Goal: Task Accomplishment & Management: Manage account settings

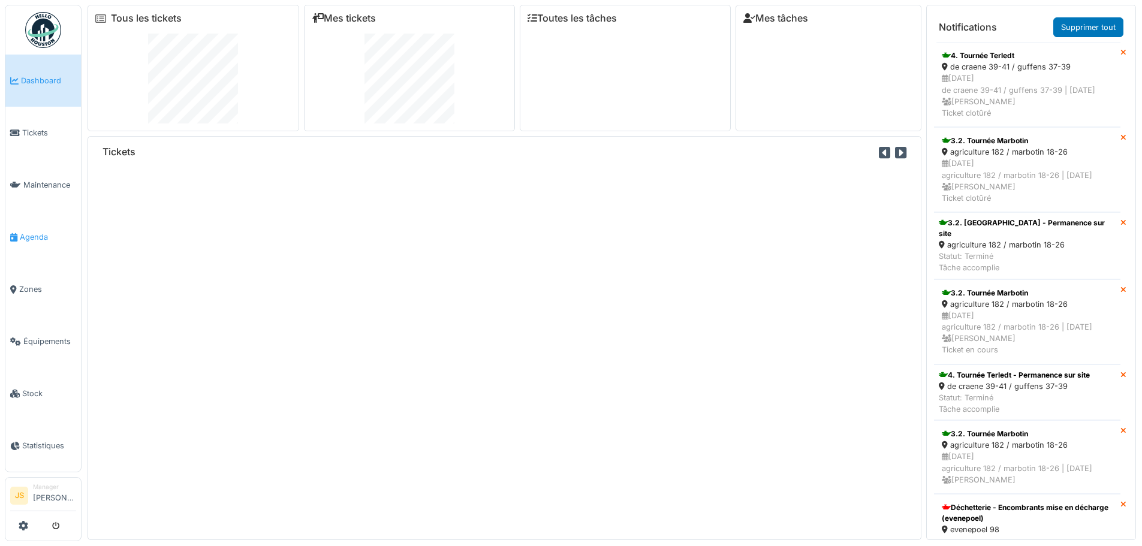
click at [36, 237] on span "Agenda" at bounding box center [48, 236] width 56 height 11
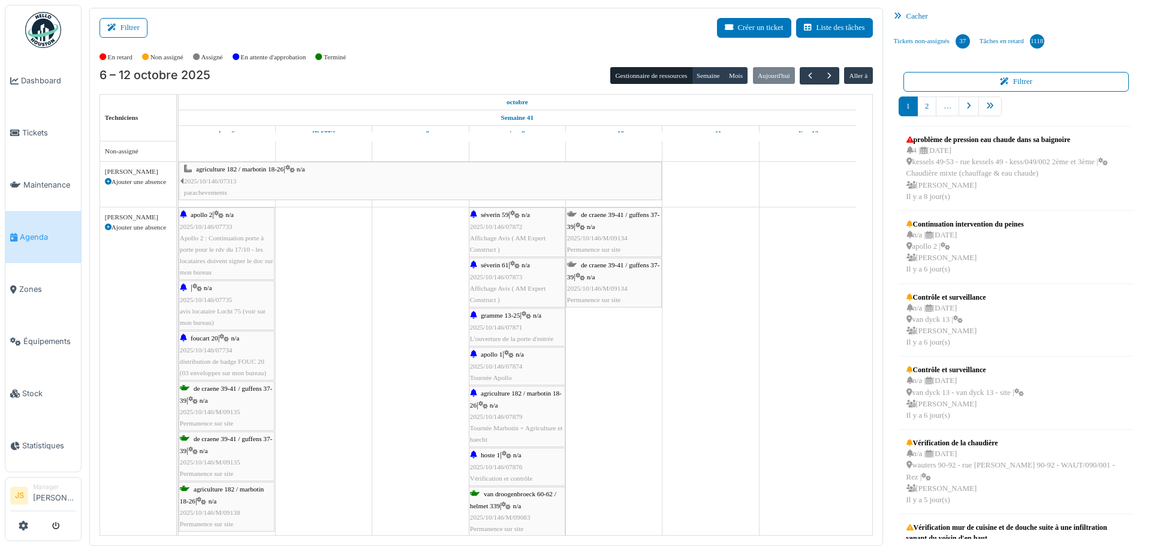
click at [14, 528] on div at bounding box center [43, 526] width 66 height 20
drag, startPoint x: 22, startPoint y: 525, endPoint x: 379, endPoint y: 450, distance: 365.0
click at [23, 525] on icon at bounding box center [24, 526] width 10 height 10
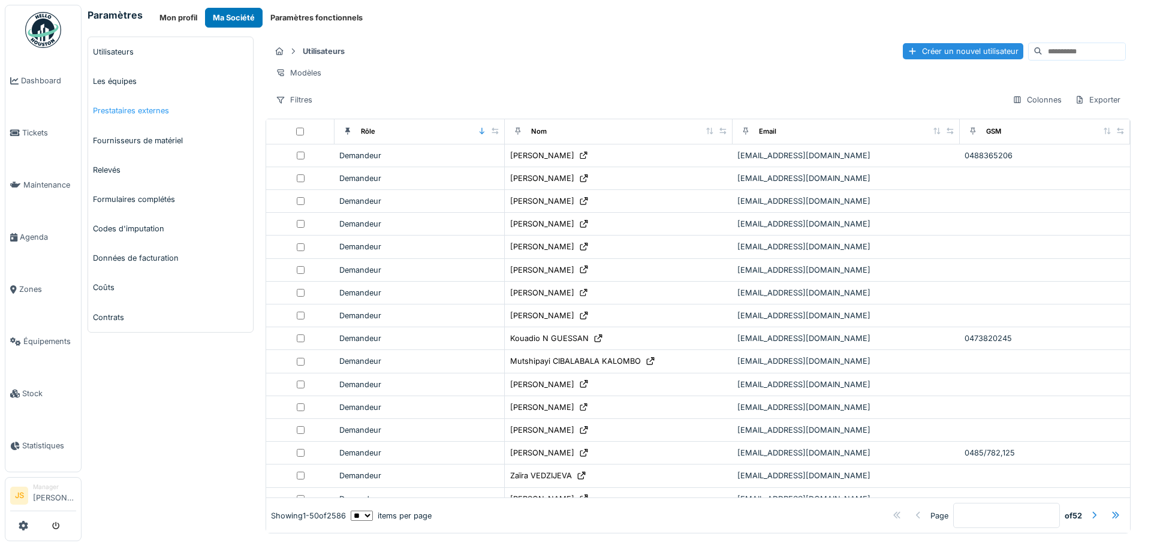
click at [109, 112] on link "Prestataires externes" at bounding box center [170, 110] width 165 height 29
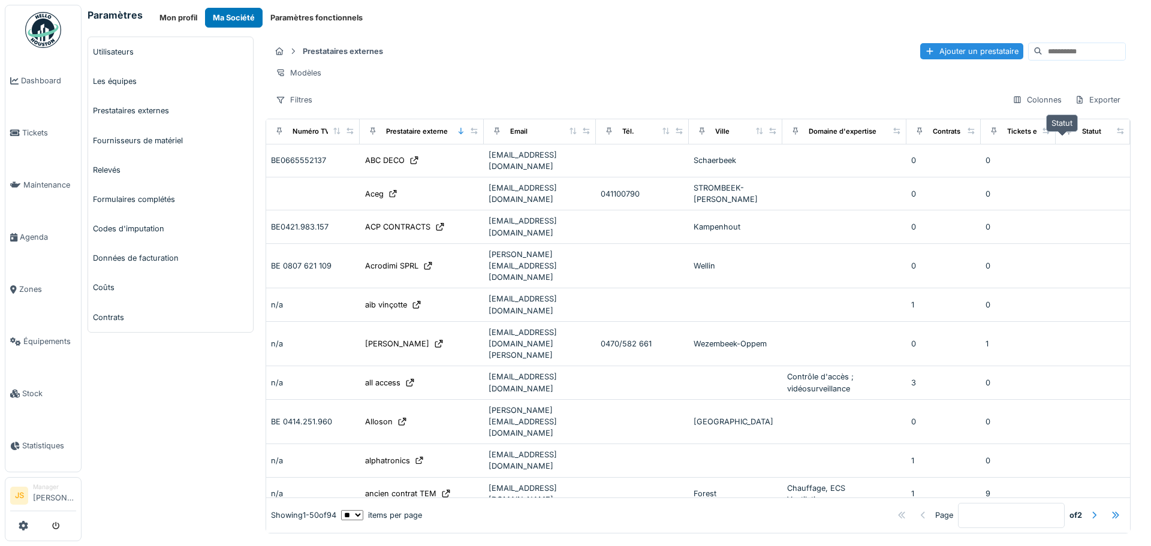
click at [1082, 136] on div "Statut" at bounding box center [1091, 131] width 19 height 10
click at [297, 107] on div "Filtres" at bounding box center [293, 99] width 47 height 17
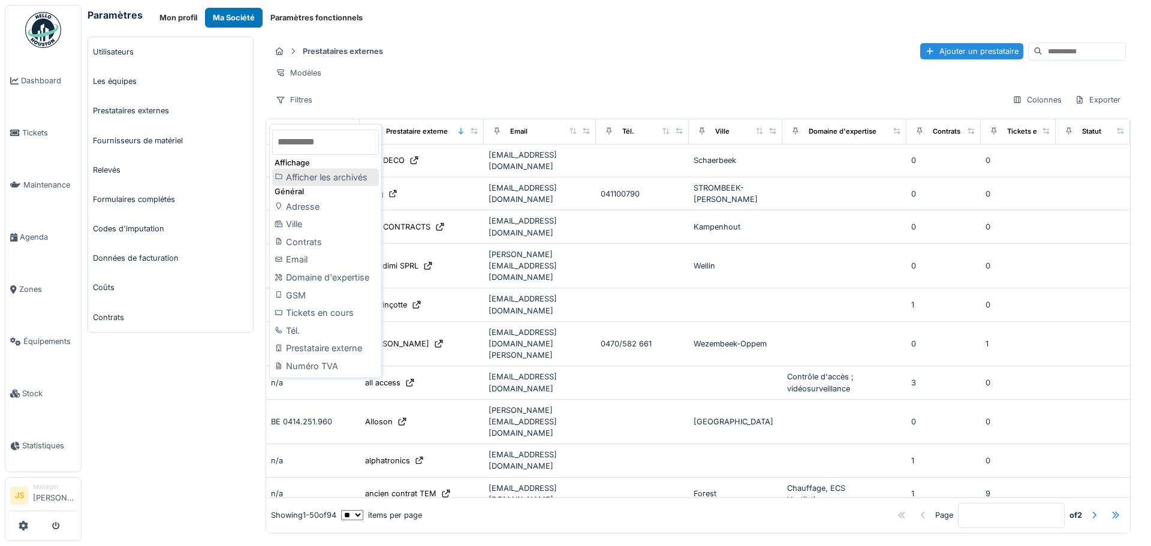
click at [333, 182] on div "Afficher les archivés" at bounding box center [325, 177] width 107 height 18
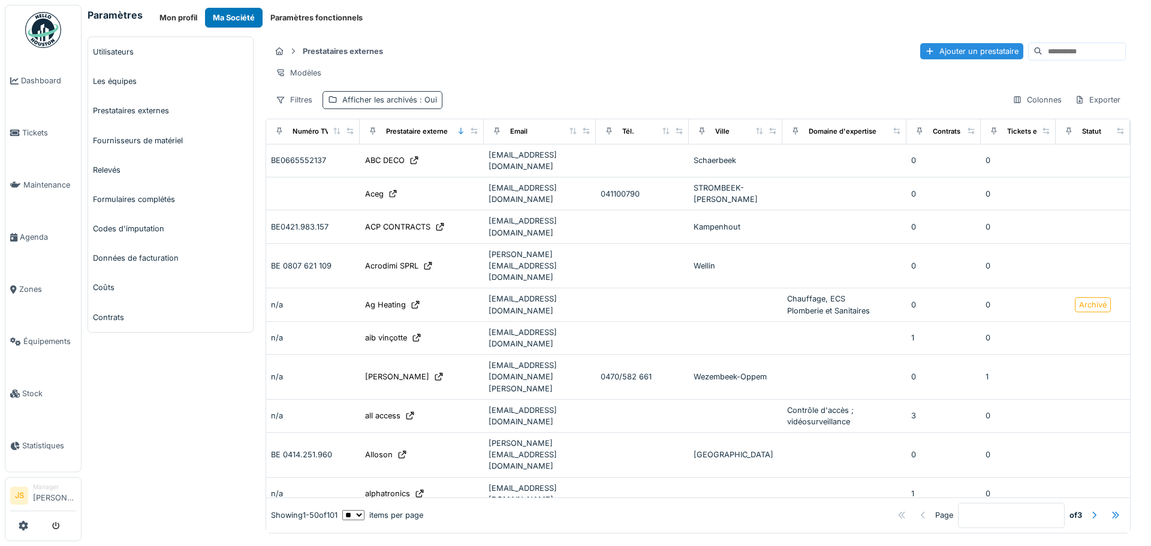
click at [388, 106] on div "Afficher les archivés : Oui" at bounding box center [389, 99] width 95 height 11
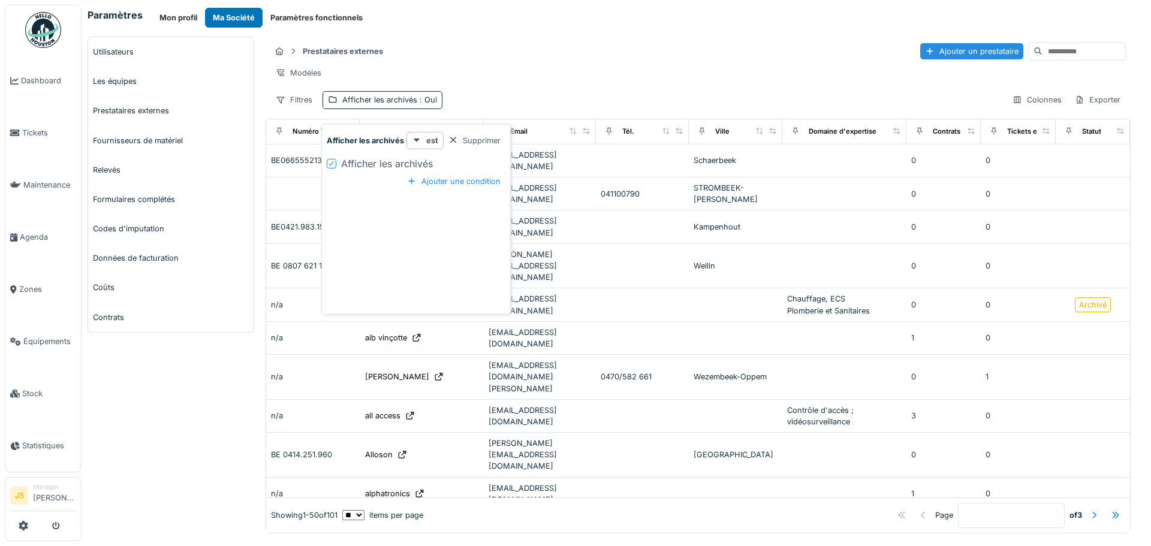
click at [384, 165] on div "Afficher les archivés" at bounding box center [387, 163] width 92 height 14
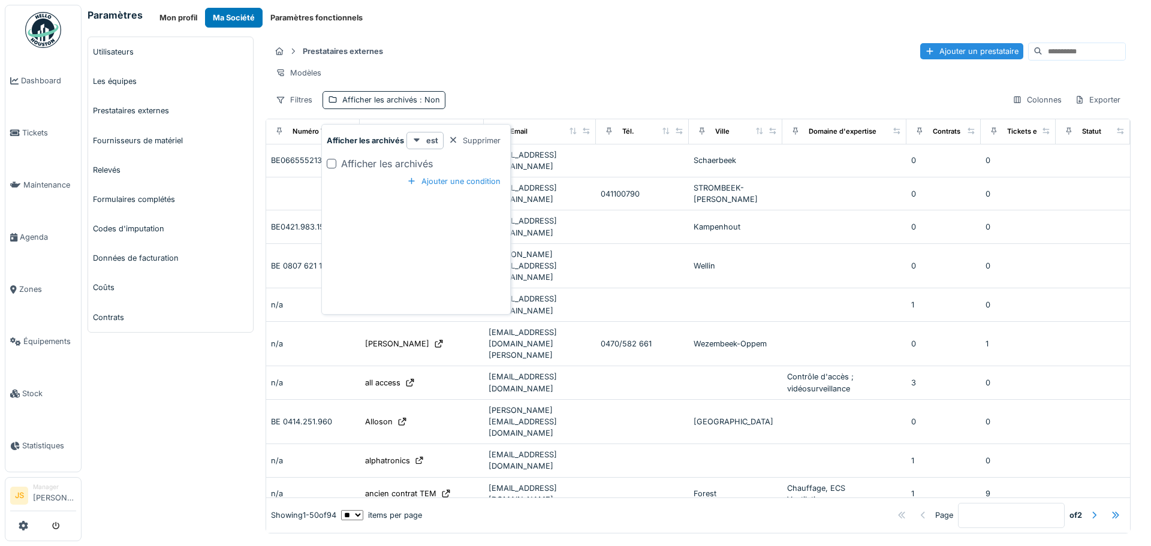
click at [543, 78] on div "Modèles" at bounding box center [697, 72] width 855 height 17
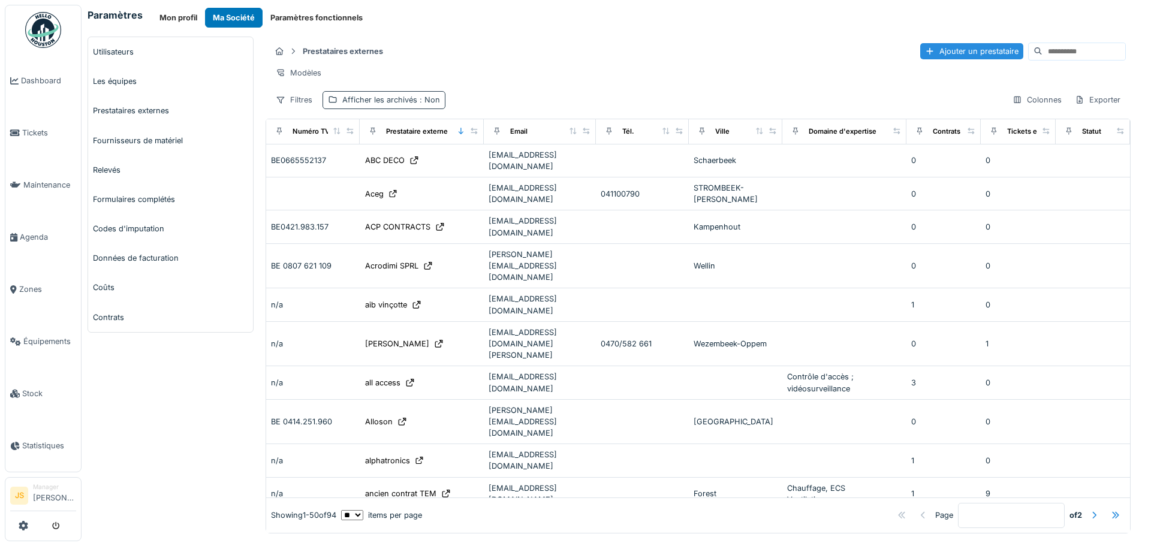
click at [385, 106] on div "Afficher les archivés : Non" at bounding box center [391, 99] width 98 height 11
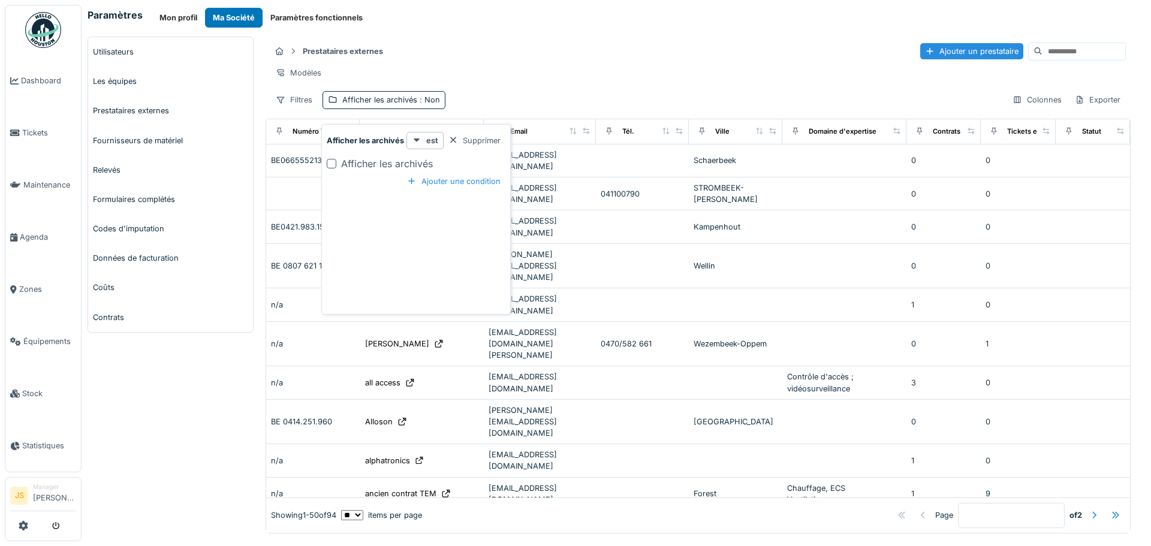
click at [397, 163] on div "Afficher les archivés" at bounding box center [387, 163] width 92 height 14
